Goal: Navigation & Orientation: Find specific page/section

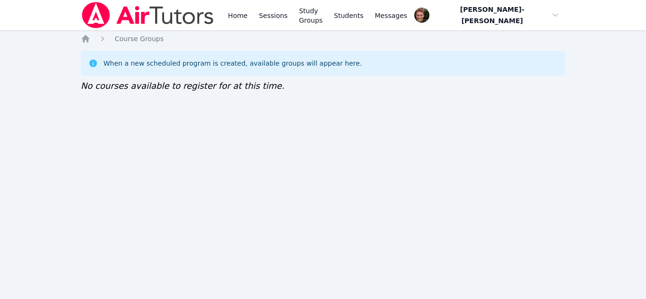
click at [187, 286] on div "Home Sessions Study Groups Students Messages Open user menu Vincent Astray-Cane…" at bounding box center [323, 149] width 646 height 299
